Goal: Navigation & Orientation: Find specific page/section

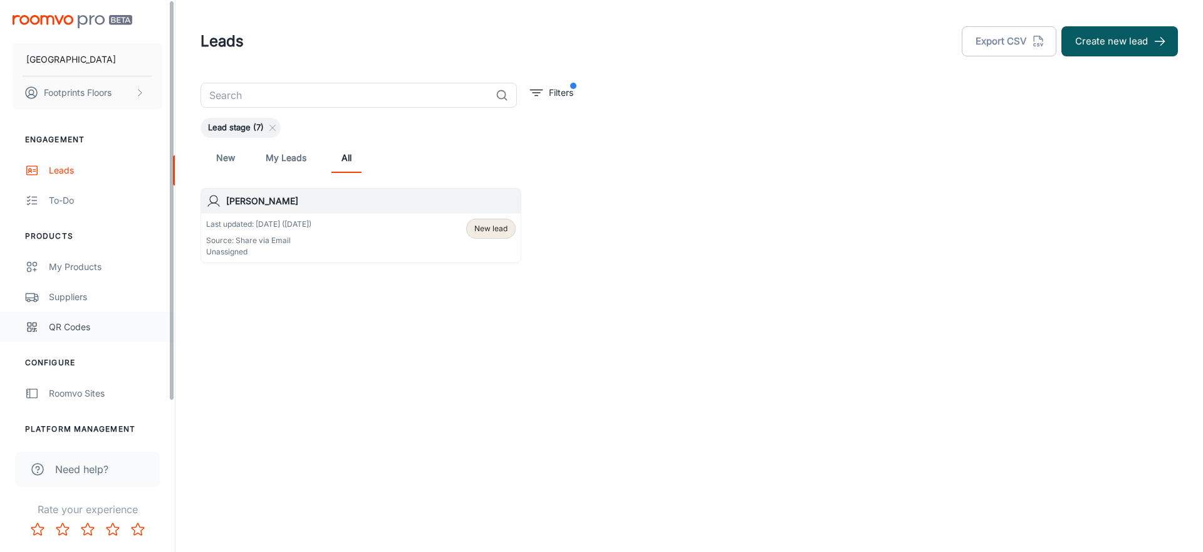
scroll to position [38, 0]
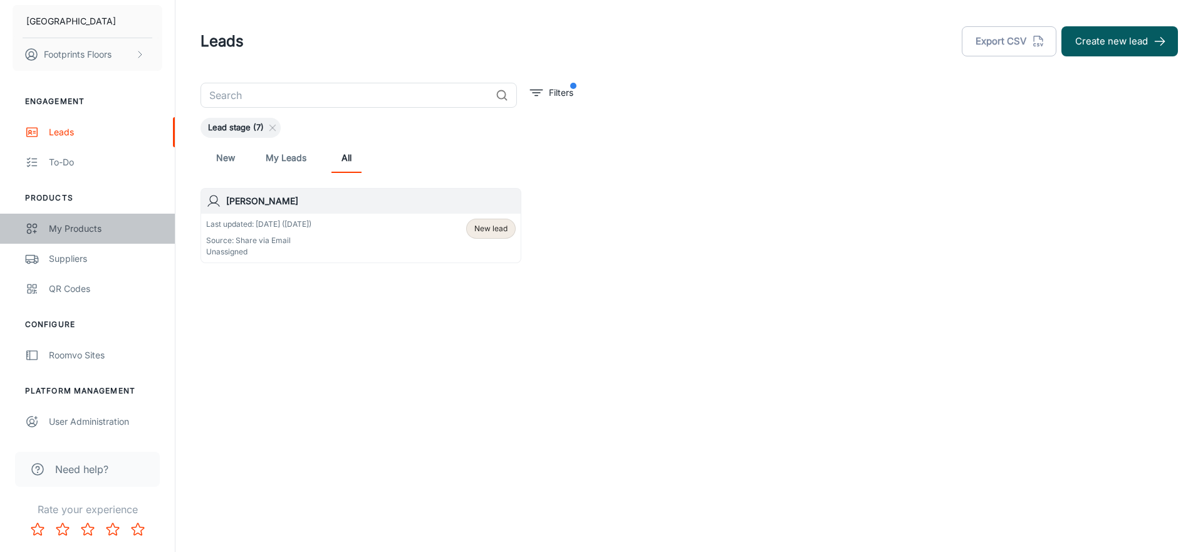
click at [102, 229] on div "My Products" at bounding box center [105, 229] width 113 height 14
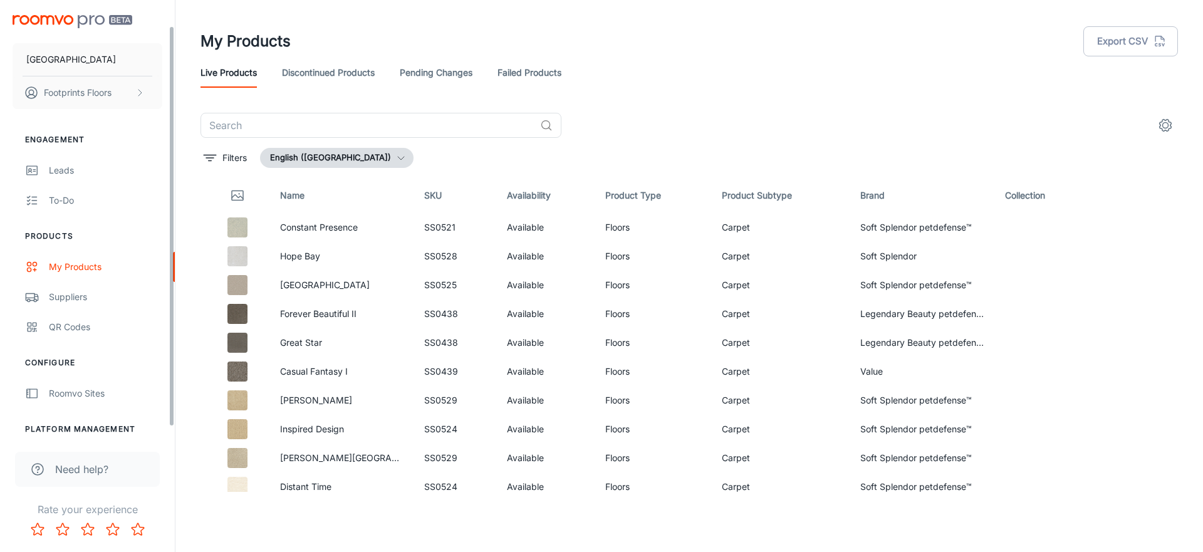
scroll to position [38, 0]
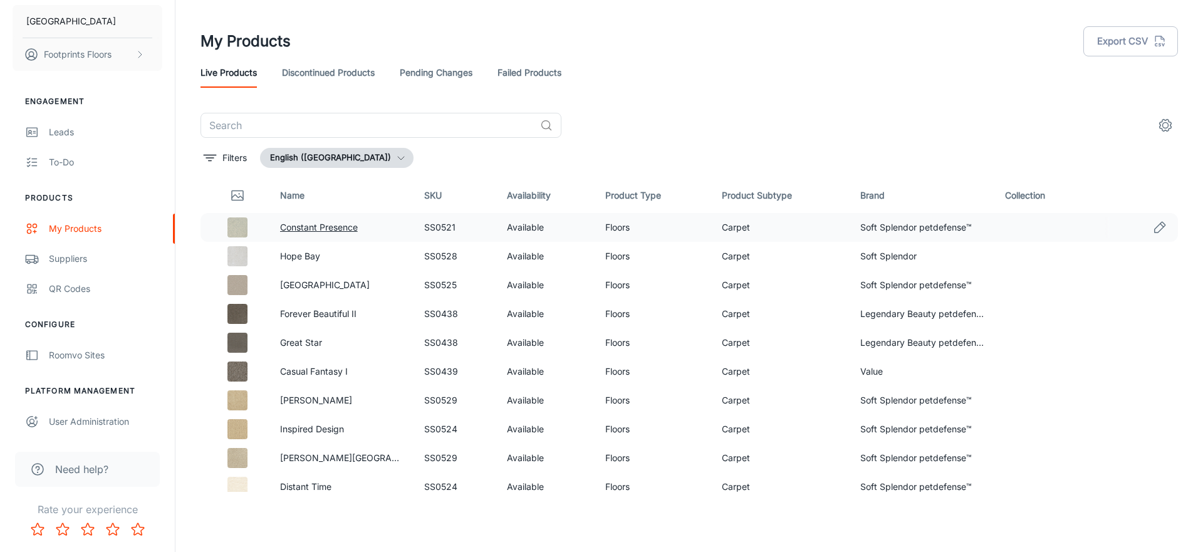
click at [325, 225] on link "Constant Presence" at bounding box center [319, 227] width 78 height 11
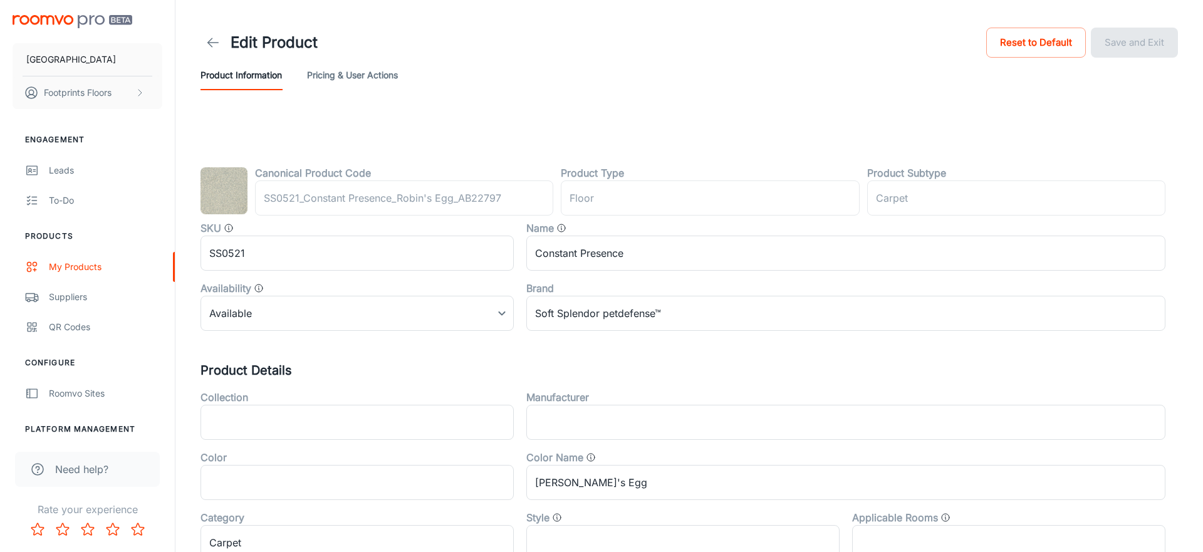
click at [212, 44] on icon at bounding box center [212, 42] width 15 height 15
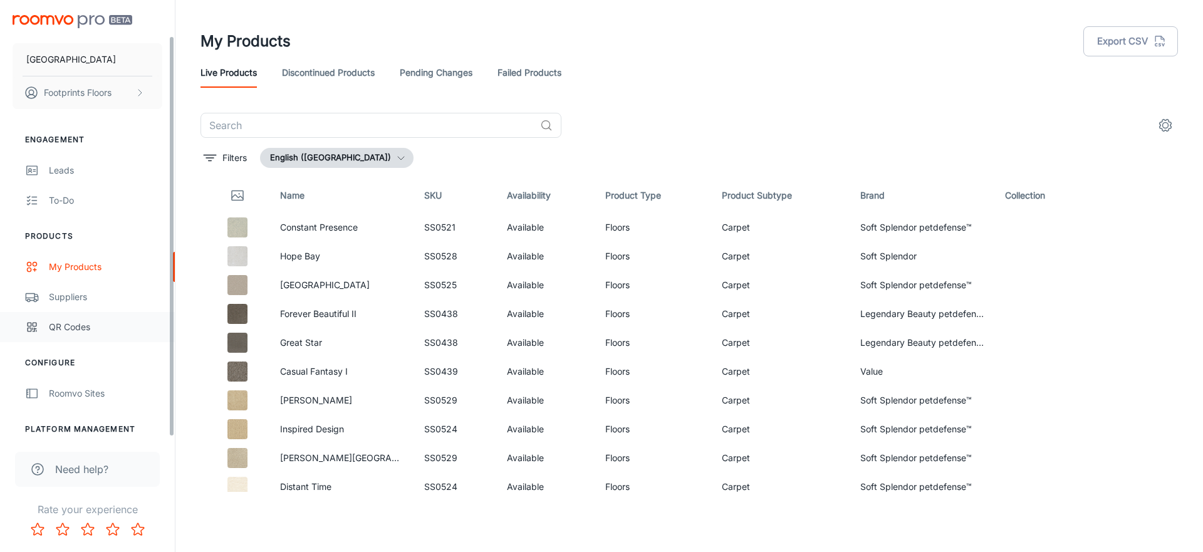
scroll to position [38, 0]
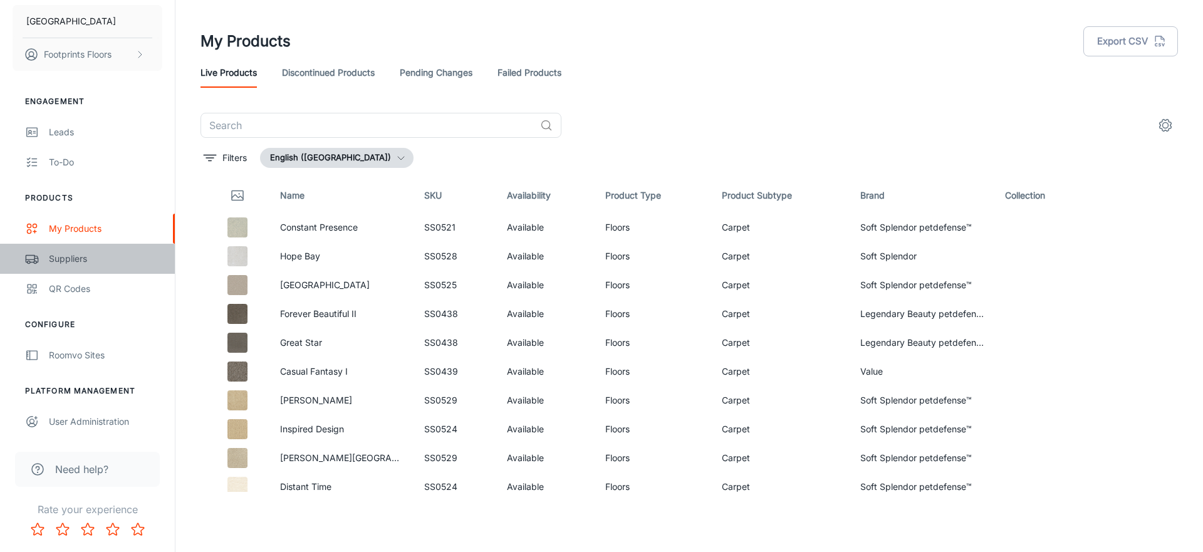
click at [97, 257] on div "Suppliers" at bounding box center [105, 259] width 113 height 14
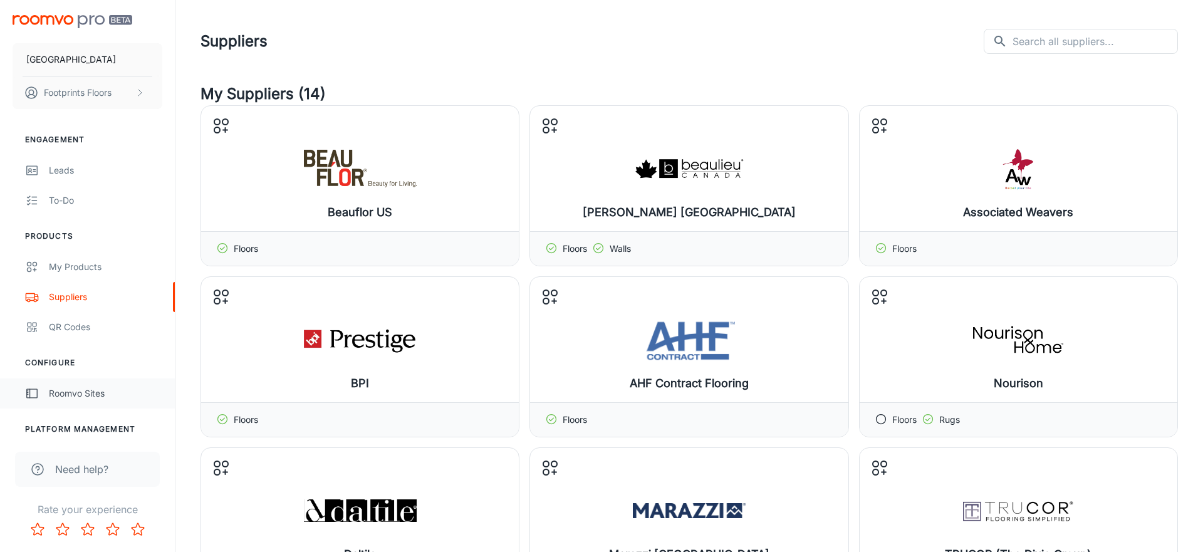
click at [68, 401] on link "Roomvo Sites" at bounding box center [87, 393] width 175 height 30
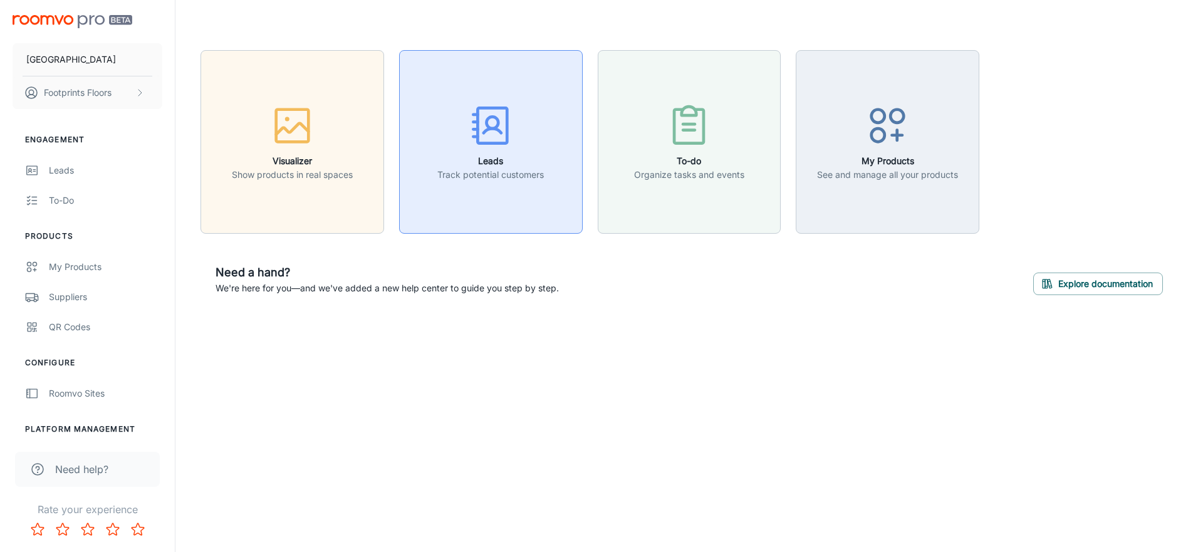
click at [482, 134] on icon "button" at bounding box center [490, 125] width 47 height 47
